Goal: Task Accomplishment & Management: Complete application form

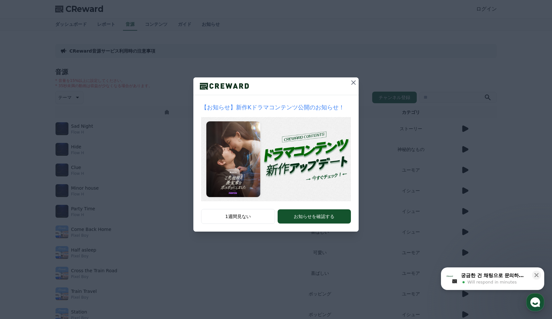
click at [350, 80] on icon at bounding box center [354, 83] width 8 height 8
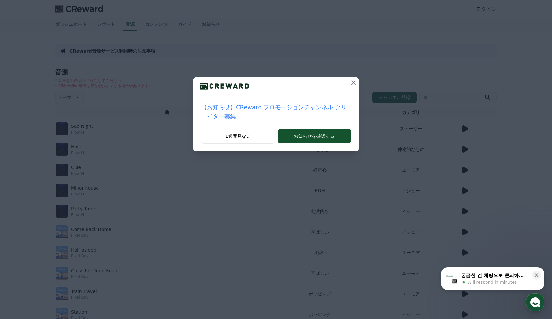
click at [349, 85] on button at bounding box center [353, 82] width 10 height 10
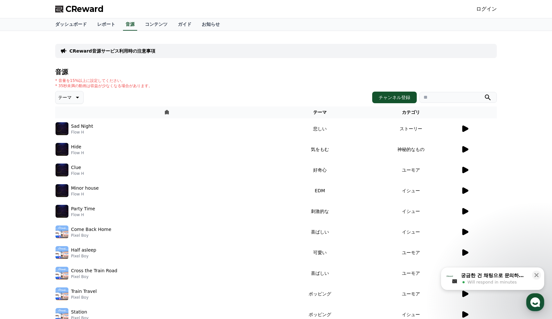
click at [465, 128] on icon at bounding box center [465, 129] width 6 height 6
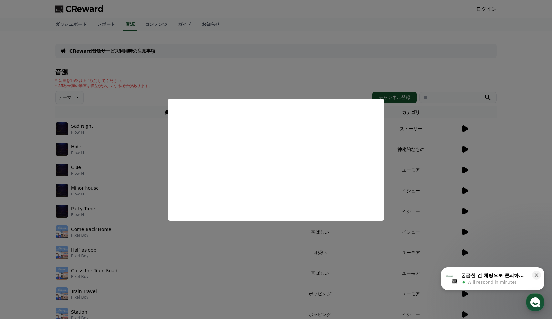
click at [485, 121] on button "close modal" at bounding box center [276, 159] width 552 height 319
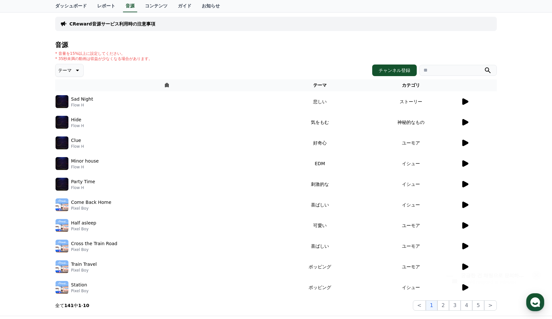
scroll to position [47, 0]
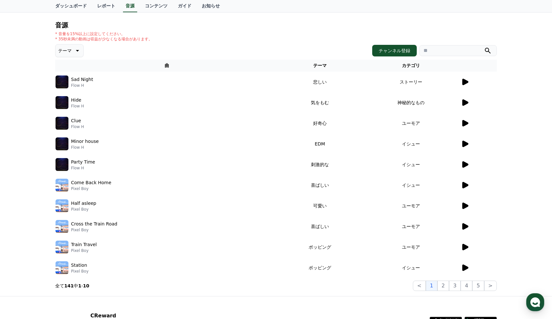
click at [463, 145] on icon at bounding box center [465, 144] width 6 height 6
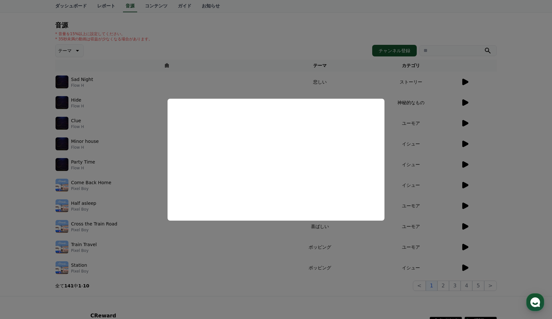
click at [497, 136] on button "close modal" at bounding box center [276, 159] width 552 height 319
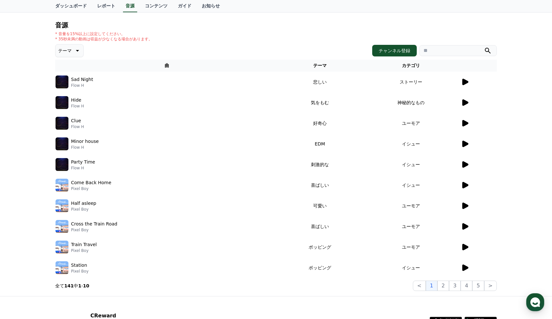
click at [465, 123] on icon at bounding box center [465, 123] width 6 height 6
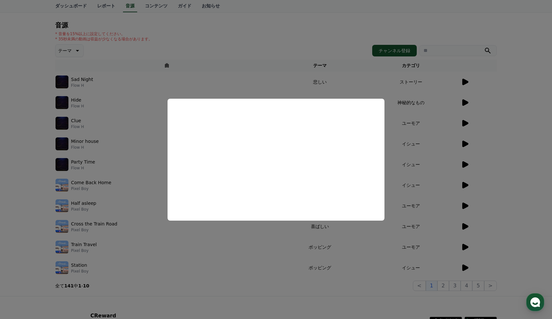
click at [173, 235] on button "close modal" at bounding box center [276, 159] width 552 height 319
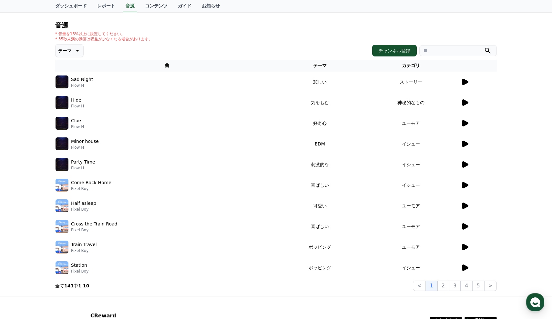
click at [465, 104] on icon at bounding box center [465, 102] width 6 height 6
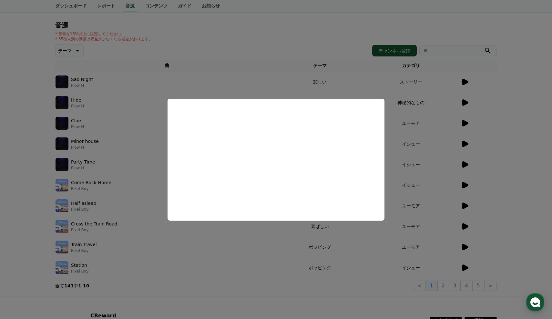
click at [536, 114] on button "close modal" at bounding box center [276, 159] width 552 height 319
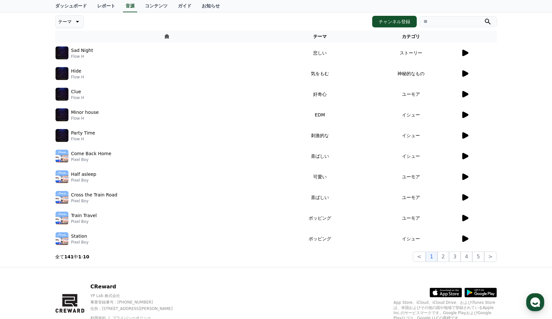
scroll to position [79, 0]
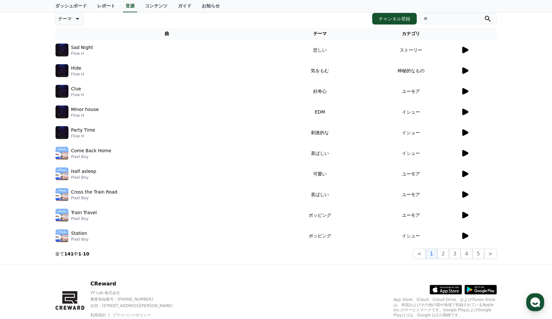
click at [465, 133] on icon at bounding box center [465, 132] width 6 height 6
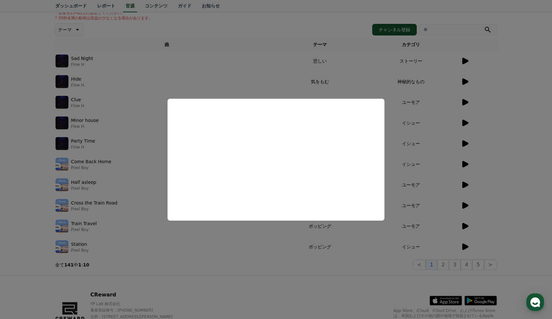
scroll to position [99, 0]
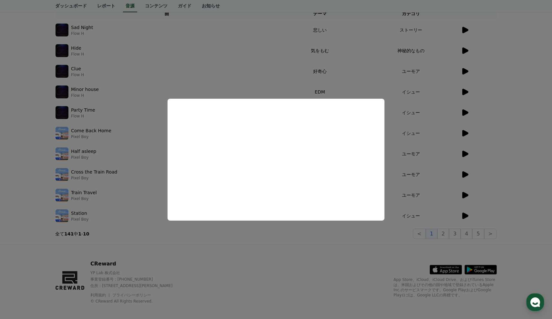
click at [505, 116] on button "close modal" at bounding box center [276, 159] width 552 height 319
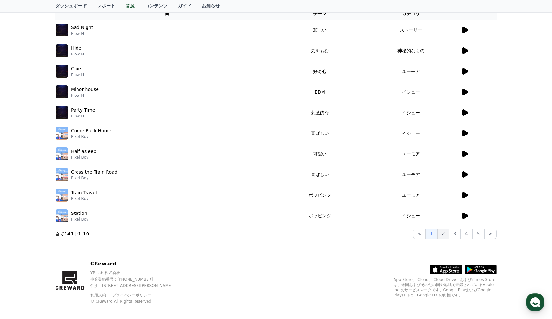
click at [445, 230] on button "2" at bounding box center [443, 234] width 12 height 10
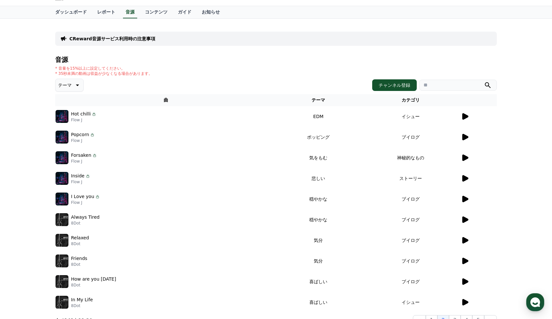
scroll to position [19, 0]
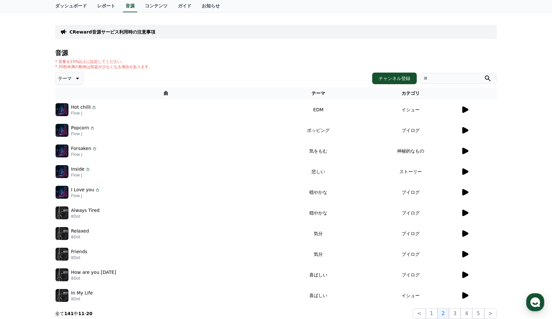
click at [467, 106] on icon at bounding box center [465, 110] width 8 height 8
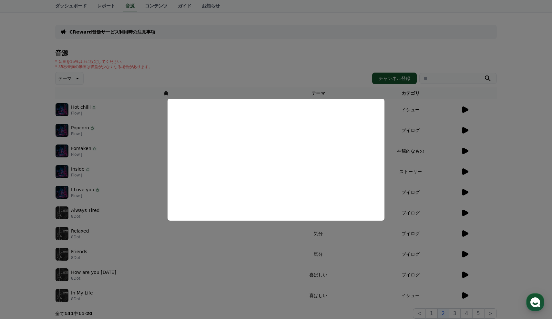
click at [338, 73] on button "close modal" at bounding box center [276, 159] width 552 height 319
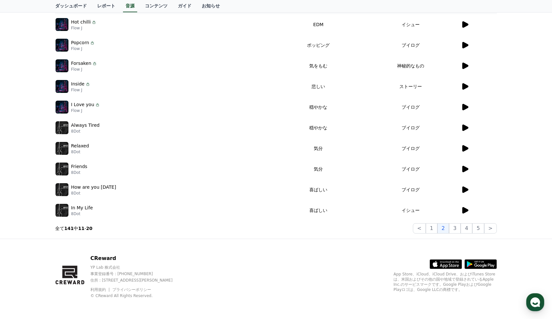
scroll to position [104, 0]
click at [465, 107] on icon at bounding box center [465, 107] width 6 height 6
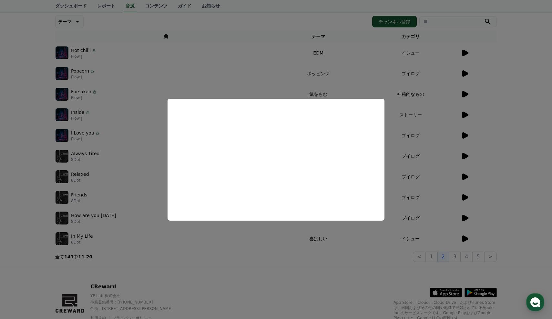
scroll to position [87, 0]
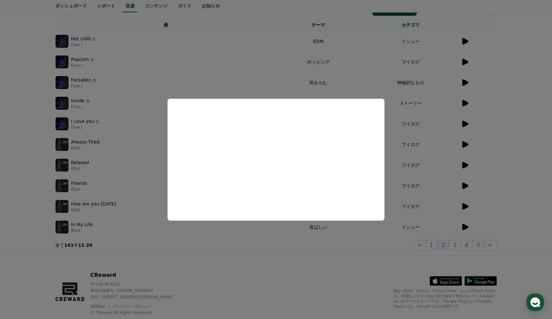
click at [519, 108] on button "close modal" at bounding box center [276, 159] width 552 height 319
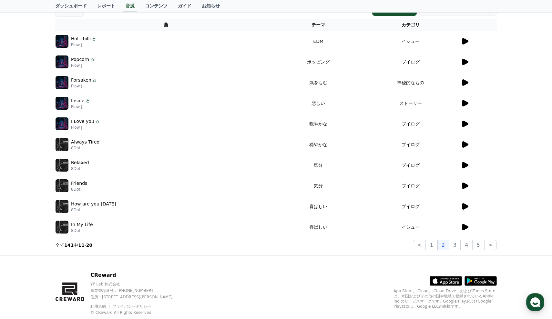
click at [464, 102] on icon at bounding box center [465, 103] width 6 height 6
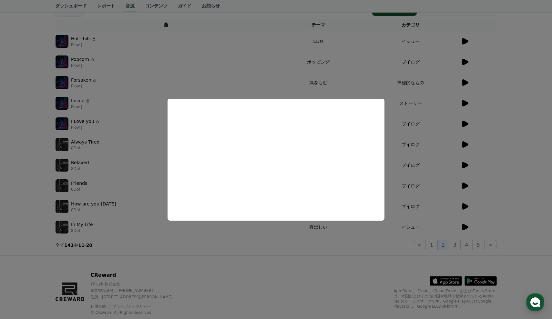
click at [503, 136] on button "close modal" at bounding box center [276, 159] width 552 height 319
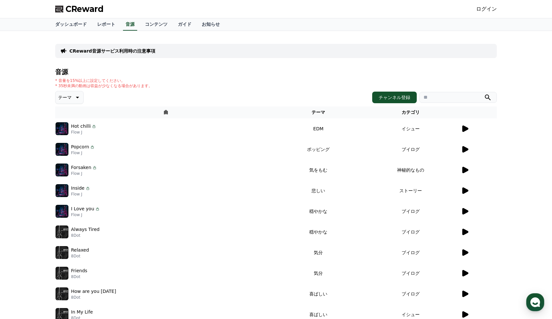
scroll to position [0, 0]
click at [91, 6] on span "CReward" at bounding box center [85, 9] width 38 height 10
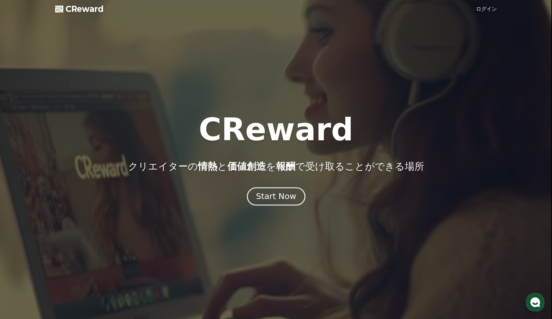
click at [284, 196] on div "Start Now" at bounding box center [276, 196] width 40 height 11
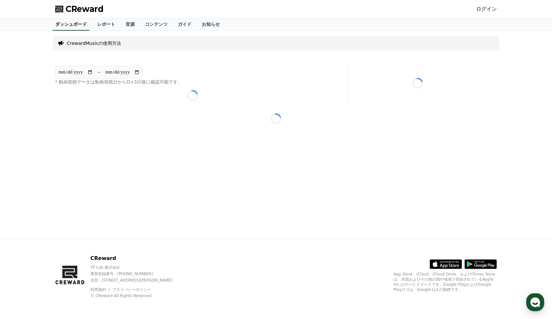
click at [75, 21] on link "ダッシュボード" at bounding box center [71, 24] width 37 height 12
click at [193, 44] on div "CrewardMusicの使用方法" at bounding box center [276, 43] width 447 height 14
click at [94, 42] on p "CrewardMusicの使用方法" at bounding box center [94, 43] width 54 height 6
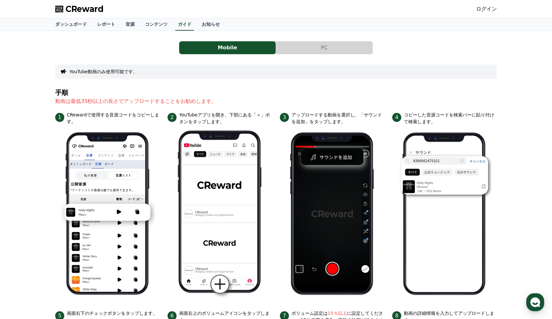
click at [326, 44] on button "PC" at bounding box center [324, 47] width 97 height 13
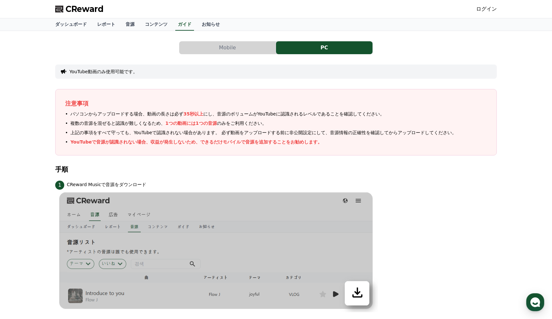
click at [228, 167] on h4 "手順" at bounding box center [276, 169] width 442 height 7
click at [211, 126] on span "複数の音源を混ぜると認識が難しくなるため、 1つの動画には1つの音源 のみをご利用ください。" at bounding box center [168, 123] width 196 height 7
click at [486, 11] on link "ログイン" at bounding box center [486, 9] width 21 height 8
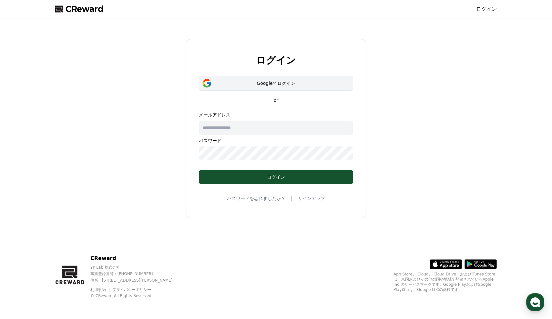
click at [280, 89] on button "Googleでログイン" at bounding box center [276, 83] width 154 height 15
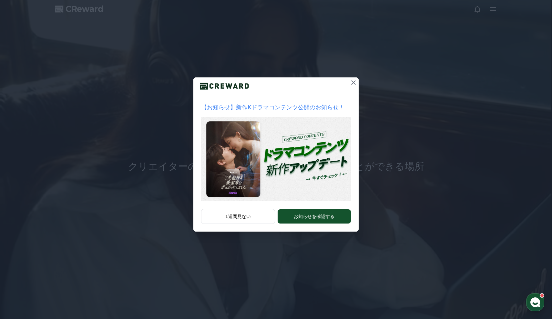
click at [353, 85] on icon at bounding box center [354, 83] width 8 height 8
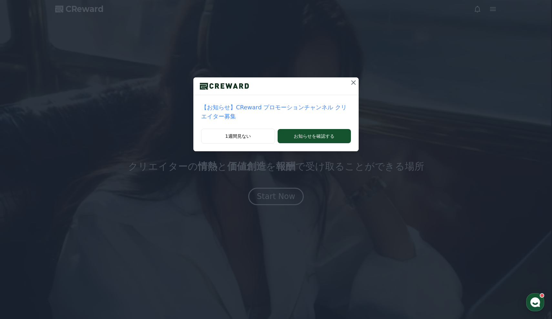
click at [354, 86] on icon at bounding box center [354, 83] width 8 height 8
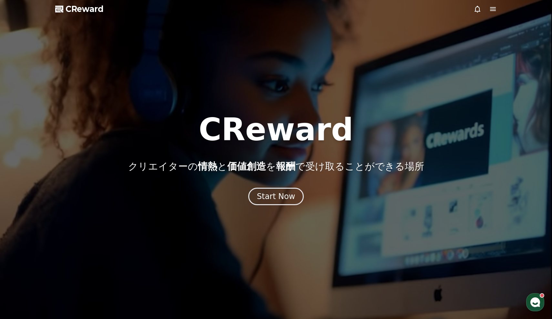
click at [496, 6] on icon at bounding box center [493, 9] width 8 height 8
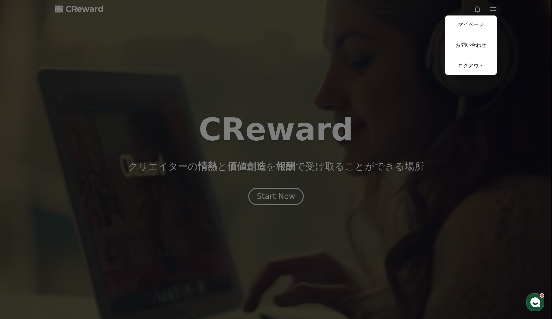
click at [424, 44] on button "close" at bounding box center [276, 159] width 552 height 319
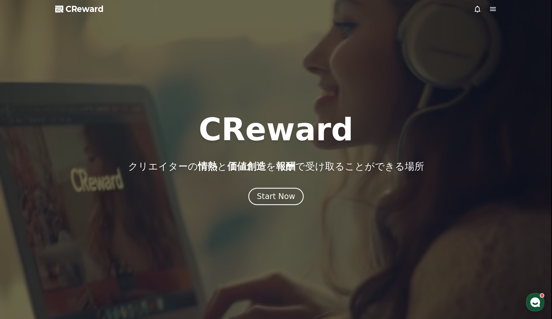
click at [490, 13] on div at bounding box center [276, 159] width 552 height 319
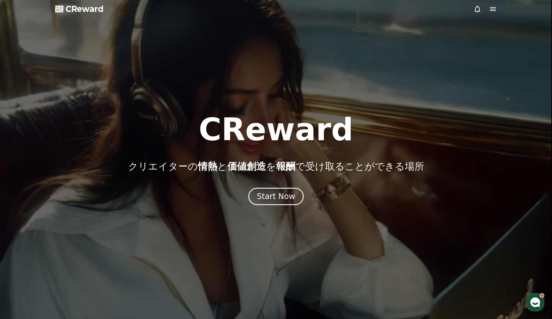
click at [494, 10] on icon at bounding box center [493, 9] width 6 height 4
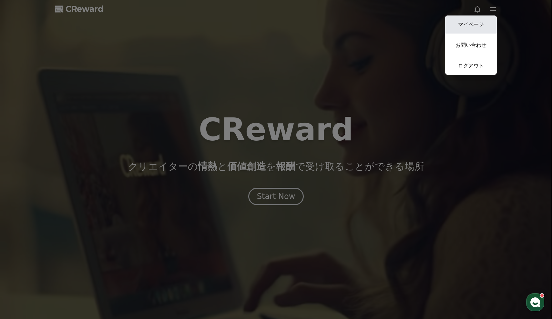
click at [471, 27] on link "マイページ" at bounding box center [471, 24] width 52 height 18
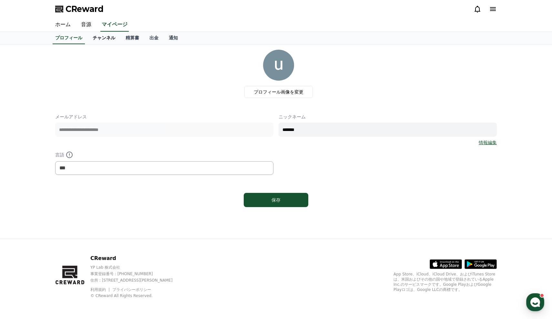
click at [98, 37] on link "チャンネル" at bounding box center [103, 38] width 33 height 12
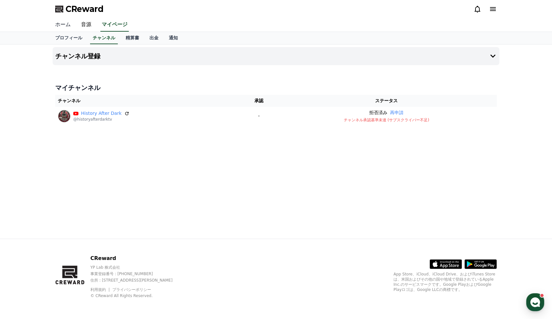
click at [58, 24] on link "ホーム" at bounding box center [63, 25] width 26 height 14
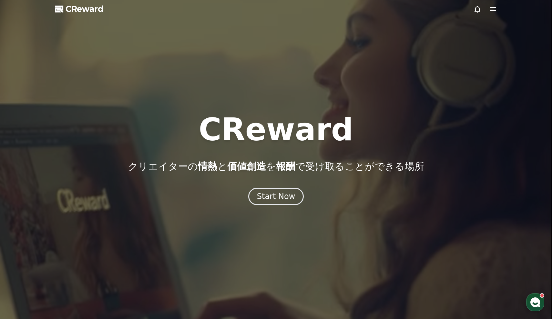
click at [496, 12] on icon at bounding box center [493, 9] width 8 height 8
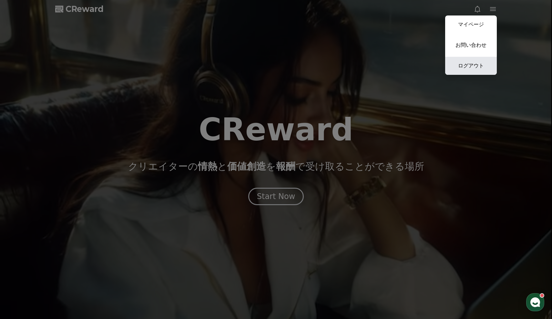
click at [468, 70] on link "ログアウト" at bounding box center [471, 66] width 52 height 18
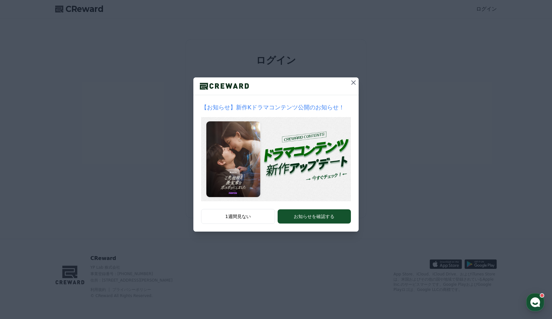
click at [355, 79] on icon at bounding box center [354, 83] width 8 height 8
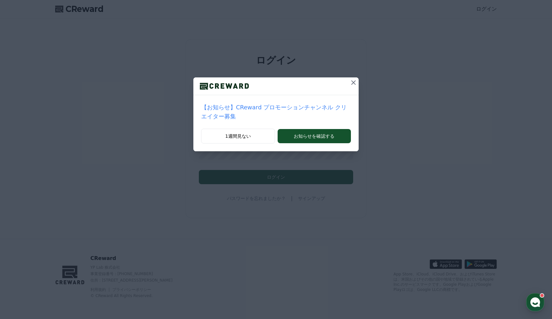
click at [355, 83] on icon at bounding box center [354, 83] width 8 height 8
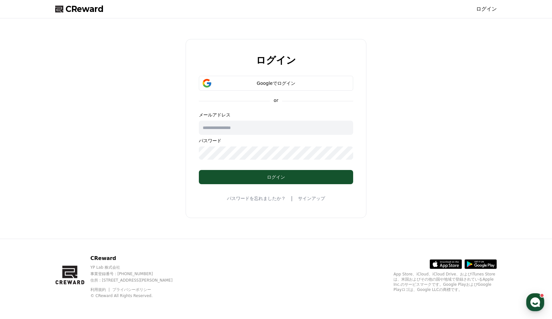
click at [304, 196] on link "サインアップ" at bounding box center [311, 198] width 27 height 6
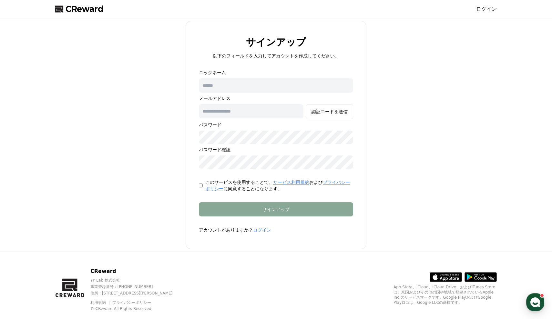
click at [258, 84] on input "text" at bounding box center [276, 85] width 154 height 14
type input "*"
type input "*******"
click at [269, 105] on input "text" at bounding box center [251, 111] width 105 height 14
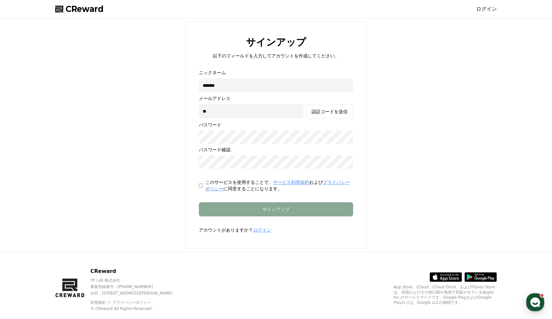
type input "*"
click at [255, 228] on link "ログイン" at bounding box center [262, 230] width 18 height 5
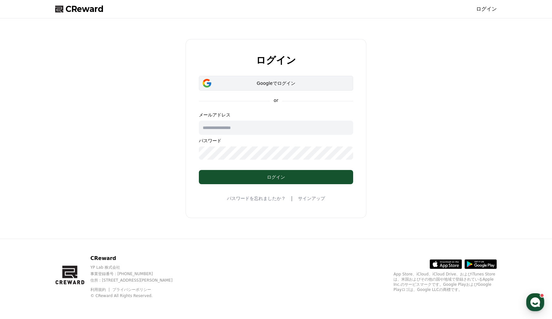
click at [268, 78] on button "Googleでログイン" at bounding box center [276, 83] width 154 height 15
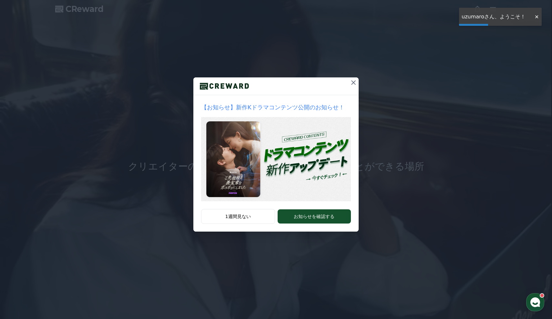
click at [349, 82] on button at bounding box center [353, 82] width 10 height 10
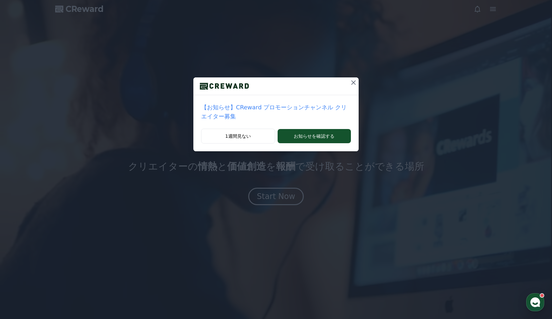
click at [353, 83] on icon at bounding box center [353, 82] width 5 height 5
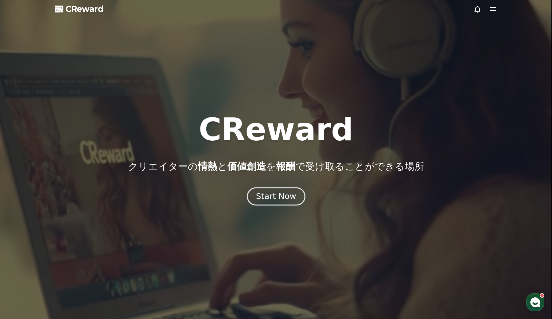
click at [276, 196] on div "Start Now" at bounding box center [276, 196] width 40 height 11
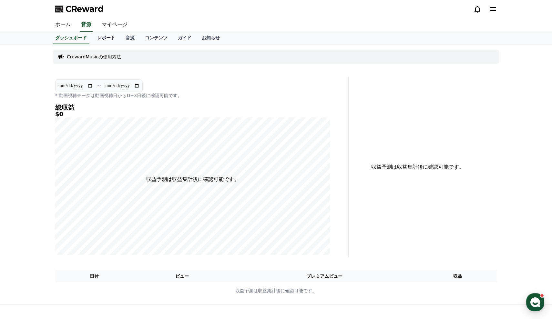
click at [107, 38] on link "レポート" at bounding box center [106, 38] width 28 height 12
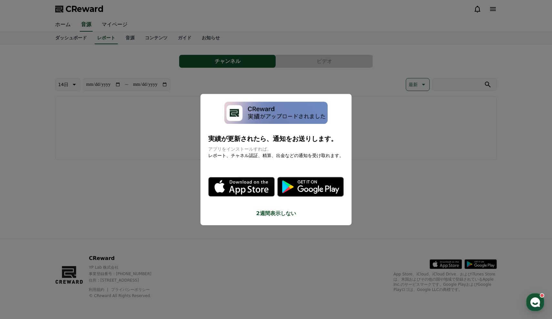
click at [66, 37] on button "close modal" at bounding box center [276, 159] width 552 height 319
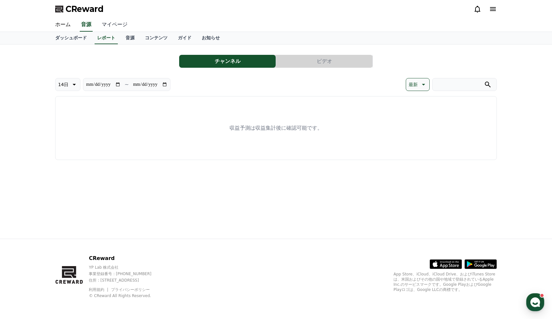
click at [116, 26] on link "マイページ" at bounding box center [115, 25] width 36 height 14
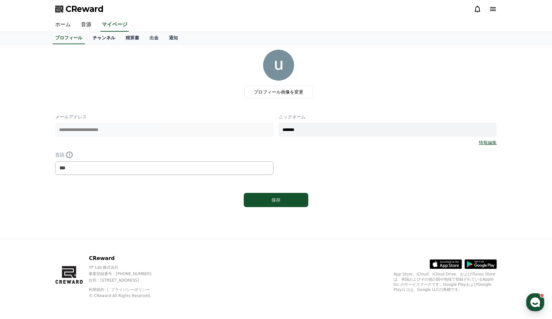
click at [105, 40] on link "チャンネル" at bounding box center [103, 38] width 33 height 12
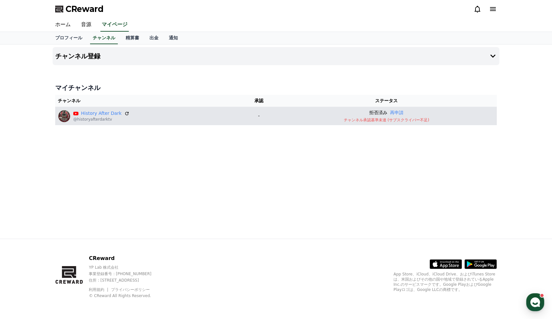
click at [164, 118] on div "History After Dark @historyafterdarktv" at bounding box center [148, 116] width 181 height 13
click at [105, 115] on link "History After Dark" at bounding box center [101, 113] width 41 height 7
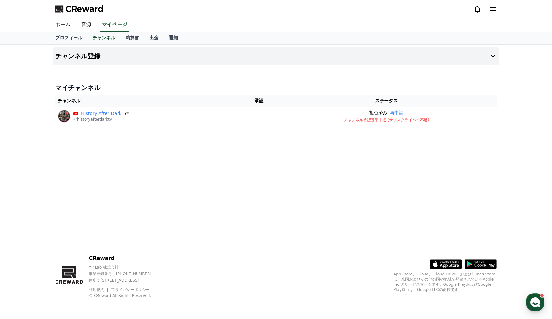
click at [388, 55] on button "チャンネル登録" at bounding box center [276, 56] width 447 height 18
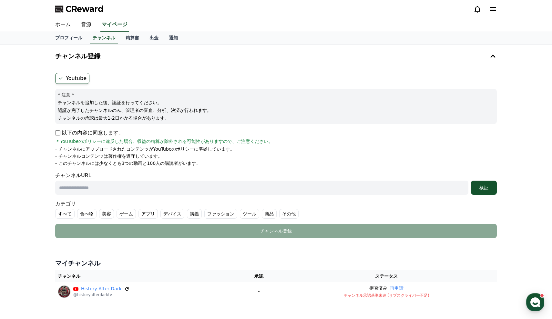
click at [80, 79] on label "Youtube" at bounding box center [72, 78] width 34 height 11
click at [76, 79] on label "Youtube" at bounding box center [72, 78] width 34 height 11
click at [133, 186] on input "text" at bounding box center [261, 188] width 413 height 14
paste input "**********"
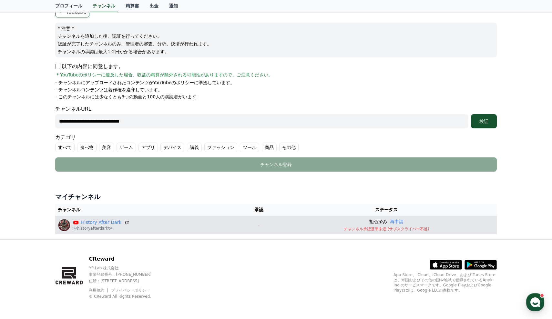
scroll to position [66, 0]
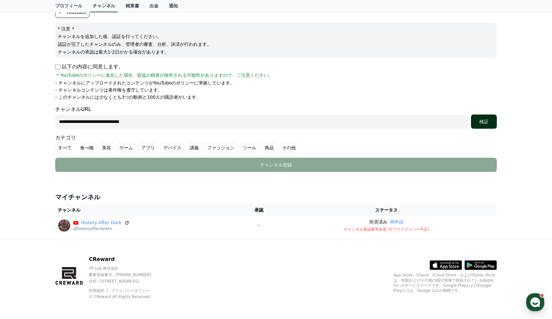
type input "**********"
click at [489, 117] on button "検証" at bounding box center [484, 122] width 26 height 14
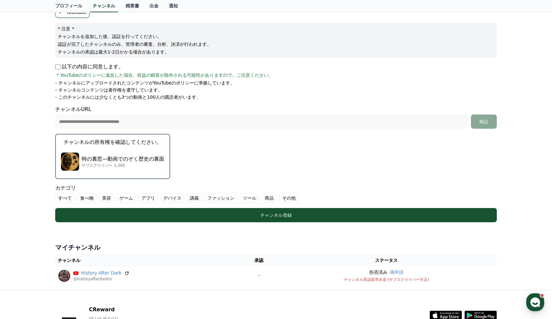
click at [244, 157] on form "**********" at bounding box center [276, 115] width 442 height 216
click at [344, 114] on div "**********" at bounding box center [276, 117] width 442 height 23
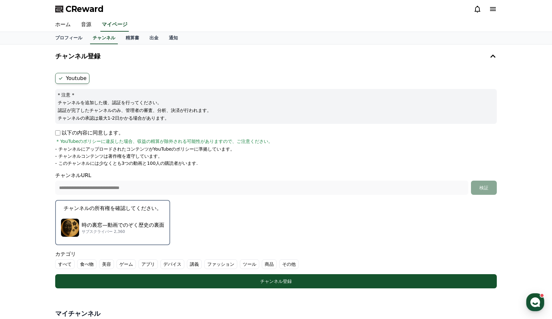
scroll to position [0, 0]
click at [127, 37] on link "精算書" at bounding box center [132, 38] width 24 height 12
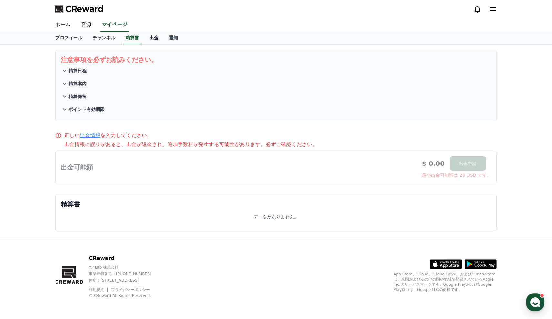
click at [150, 38] on link "出金" at bounding box center [153, 38] width 19 height 12
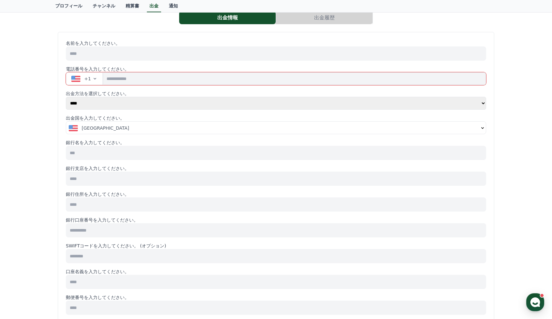
scroll to position [20, 0]
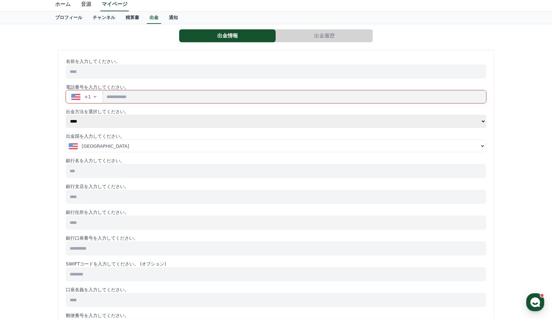
click at [97, 96] on button "+1" at bounding box center [84, 96] width 37 height 13
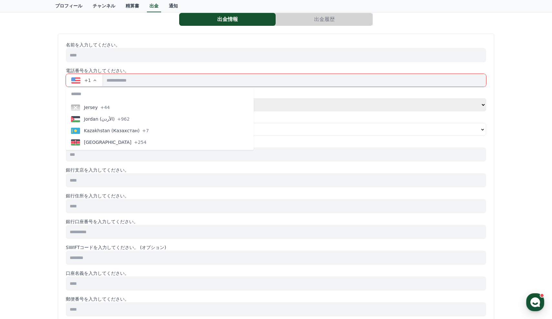
scroll to position [1249, 0]
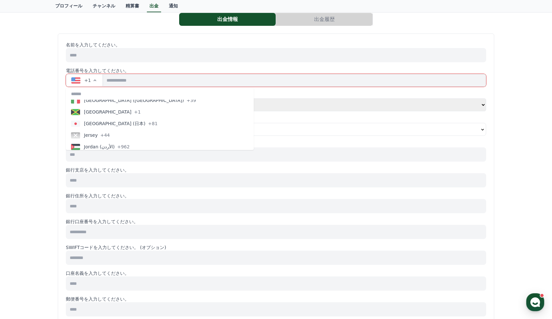
click at [100, 124] on span "Japan (日本)" at bounding box center [115, 123] width 62 height 6
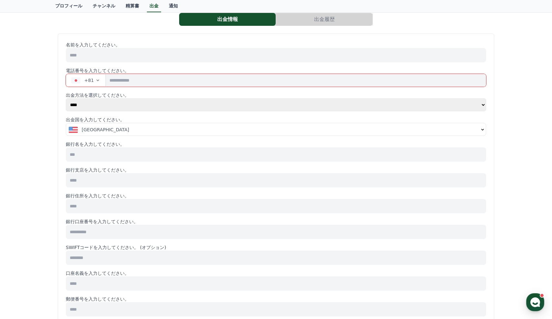
click at [129, 80] on input "tel" at bounding box center [296, 80] width 380 height 13
type input "**********"
click at [121, 128] on div "United States" at bounding box center [274, 130] width 410 height 6
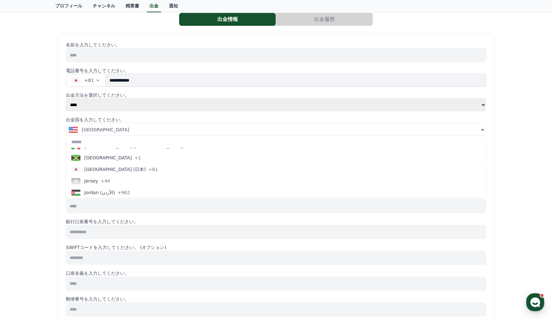
scroll to position [1250, 0]
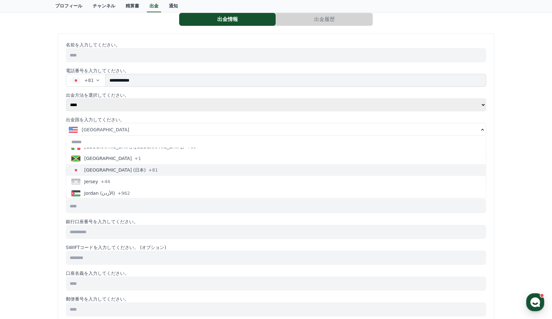
click at [99, 168] on span "Japan (日本)" at bounding box center [115, 170] width 62 height 6
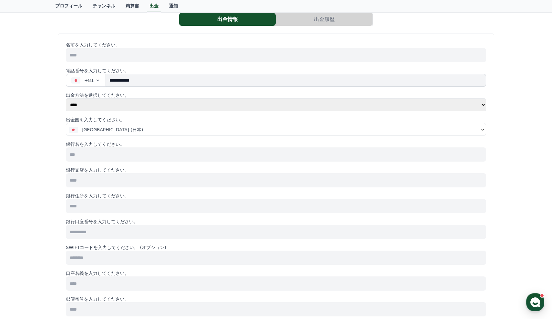
click at [109, 153] on input at bounding box center [276, 155] width 420 height 14
type input "*"
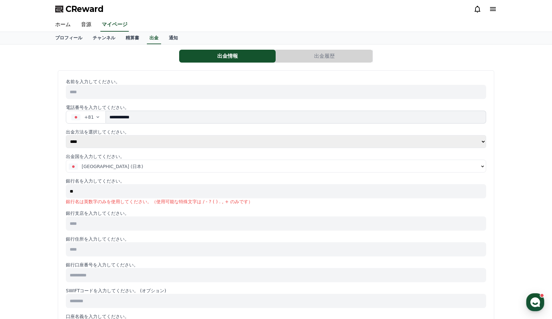
scroll to position [0, 0]
type input "**"
click at [172, 37] on link "通知" at bounding box center [173, 38] width 19 height 12
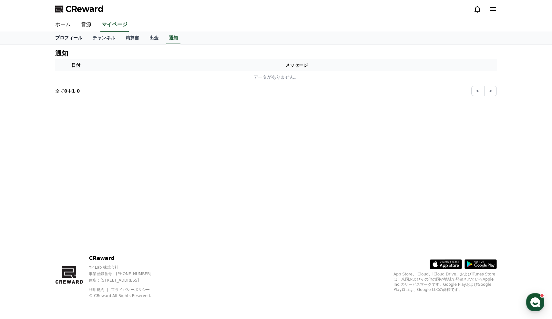
click at [67, 39] on link "プロフィール" at bounding box center [68, 38] width 37 height 12
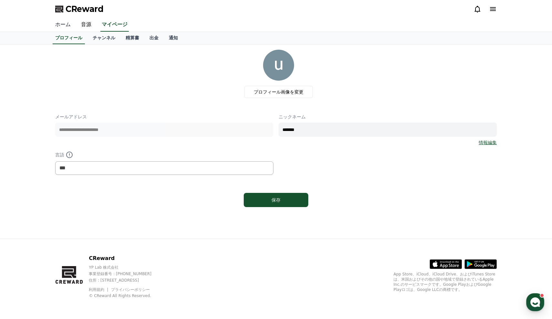
click at [60, 24] on link "ホーム" at bounding box center [63, 25] width 26 height 14
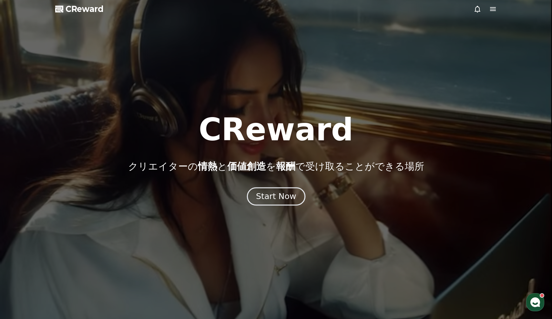
click at [279, 195] on div "Start Now" at bounding box center [276, 196] width 40 height 11
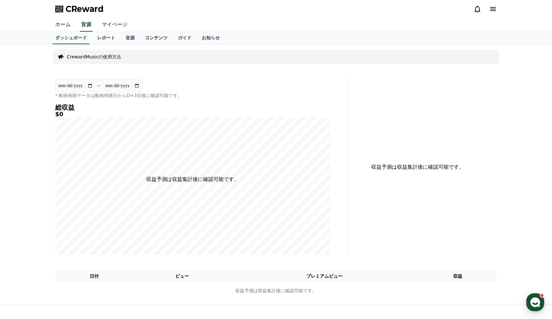
click at [155, 37] on link "コンテンツ" at bounding box center [156, 38] width 33 height 12
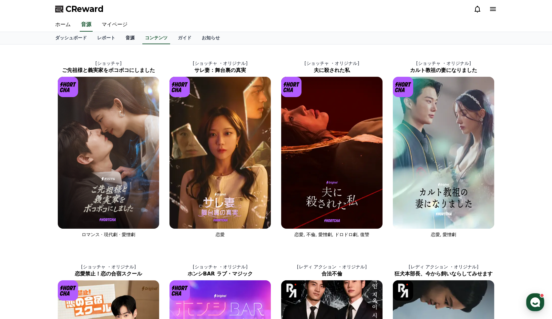
click at [124, 39] on link "音源" at bounding box center [129, 38] width 19 height 12
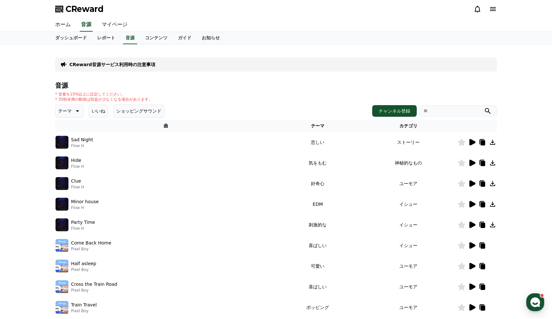
click at [471, 141] on icon at bounding box center [472, 142] width 6 height 6
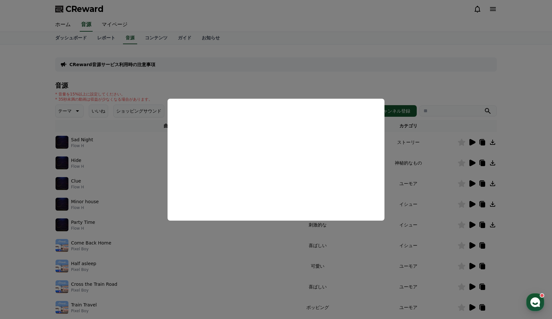
click at [39, 187] on button "close modal" at bounding box center [276, 159] width 552 height 319
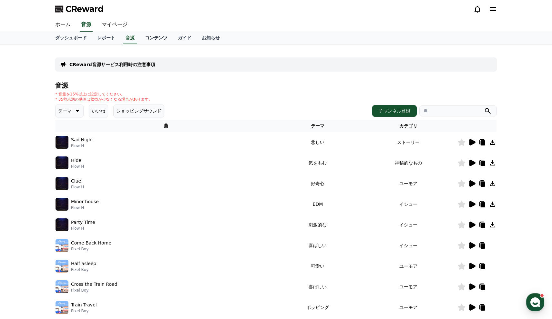
click at [148, 37] on link "コンテンツ" at bounding box center [156, 38] width 33 height 12
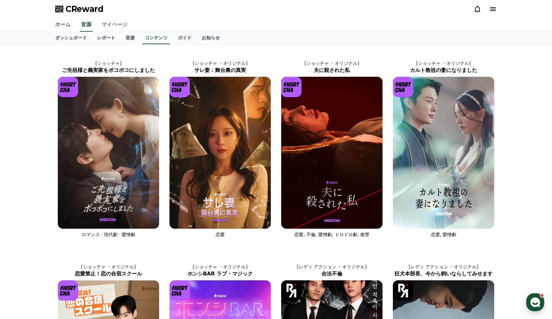
click at [117, 28] on link "マイページ" at bounding box center [115, 25] width 36 height 14
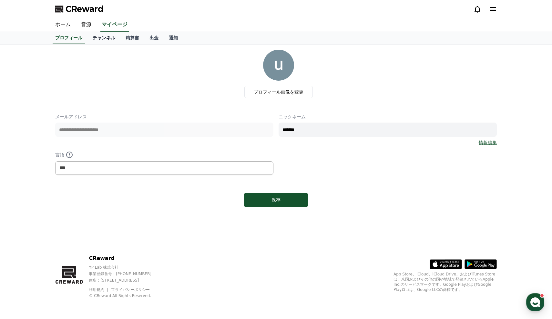
click at [99, 39] on link "チャンネル" at bounding box center [103, 38] width 33 height 12
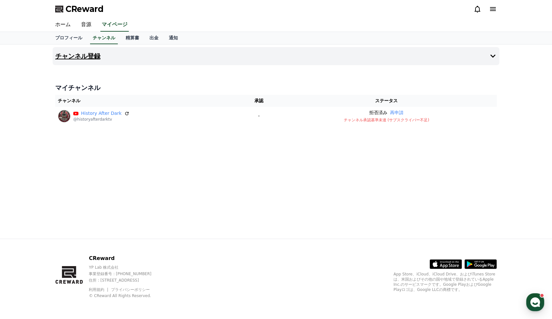
click at [494, 56] on icon at bounding box center [492, 56] width 5 height 3
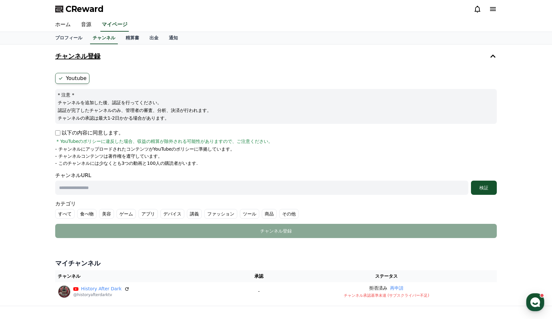
click at [293, 148] on li "- チャンネルにアップロードされたコンテンツがYouTubeのポリシーに準拠しています。" at bounding box center [276, 149] width 442 height 6
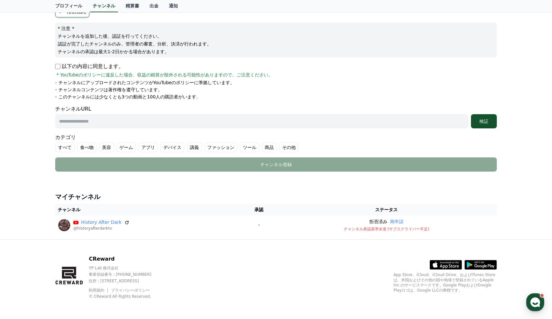
scroll to position [66, 0]
click at [223, 122] on input "text" at bounding box center [261, 122] width 413 height 14
paste input "**********"
type input "**********"
click at [282, 146] on label "その他" at bounding box center [288, 148] width 19 height 10
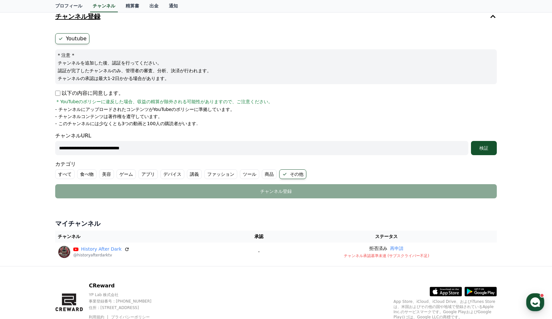
scroll to position [27, 0]
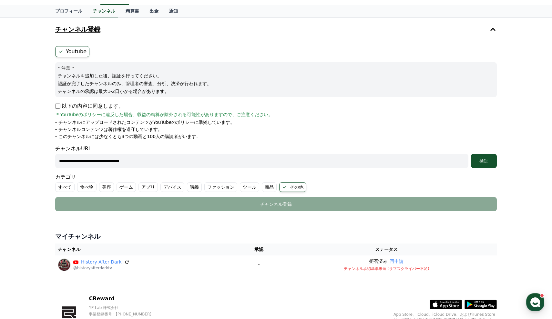
click at [132, 128] on p "- チャンネルコンテンツは著作権を遵守しています。" at bounding box center [108, 129] width 107 height 6
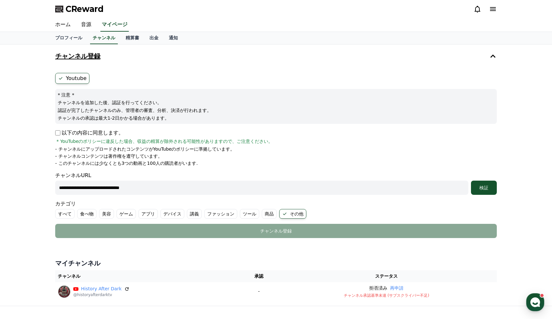
scroll to position [0, 0]
